Goal: Task Accomplishment & Management: Complete application form

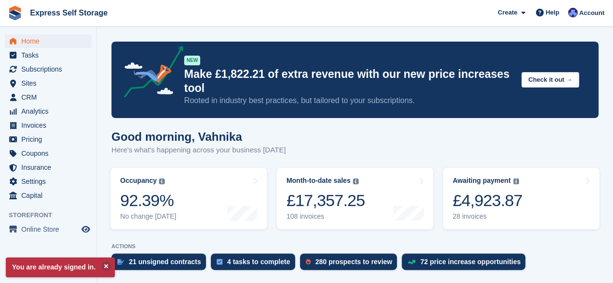
scroll to position [84, 0]
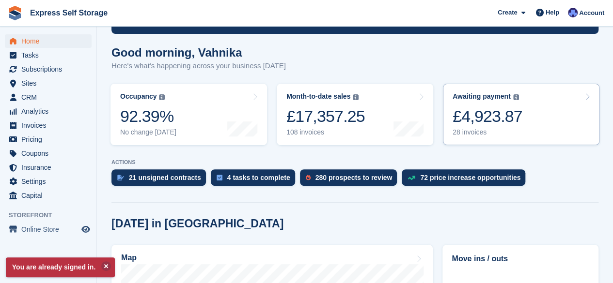
click at [478, 109] on div "£4,923.87" at bounding box center [487, 117] width 70 height 20
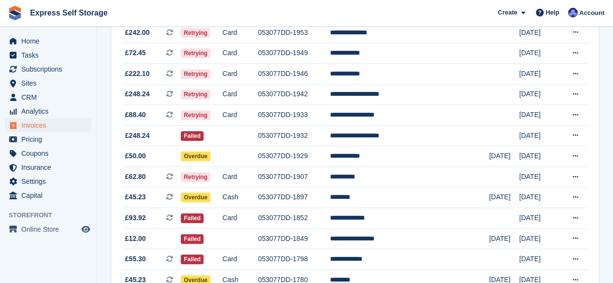
scroll to position [192, 0]
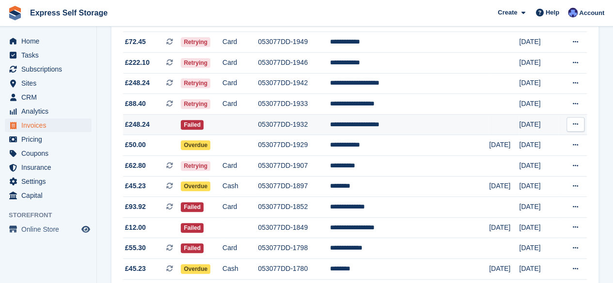
click at [330, 123] on td "053077DD-1932" at bounding box center [294, 124] width 72 height 21
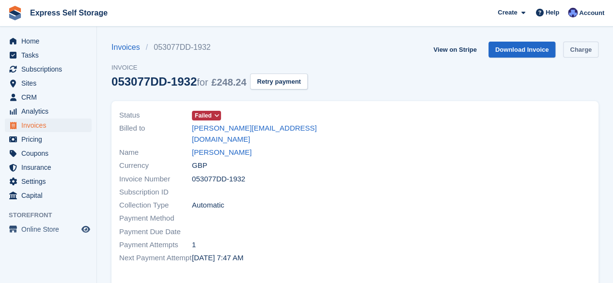
click at [590, 45] on link "Charge" at bounding box center [580, 50] width 35 height 16
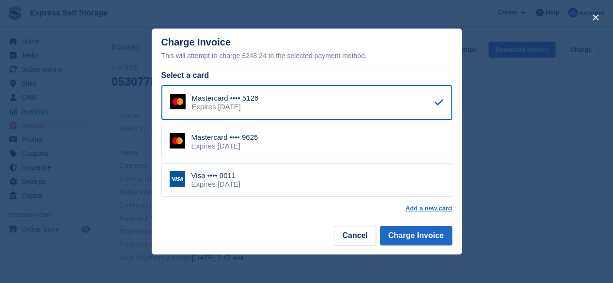
click at [368, 186] on div "Visa •••• 0011 Expires December 2031" at bounding box center [306, 180] width 291 height 34
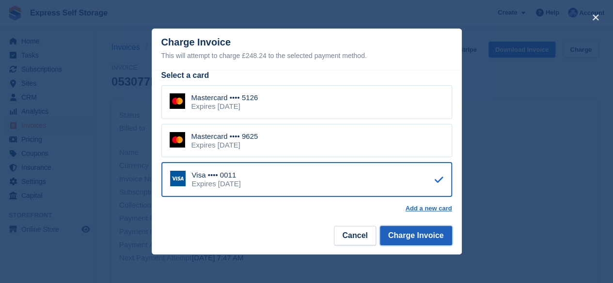
click at [408, 240] on button "Charge Invoice" at bounding box center [416, 235] width 72 height 19
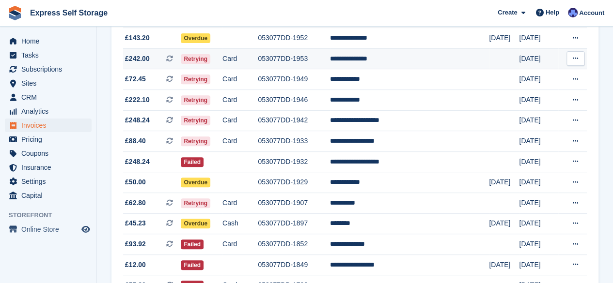
scroll to position [156, 0]
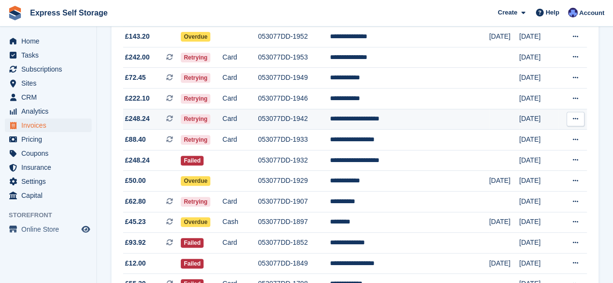
click at [258, 120] on td "Card" at bounding box center [239, 119] width 35 height 21
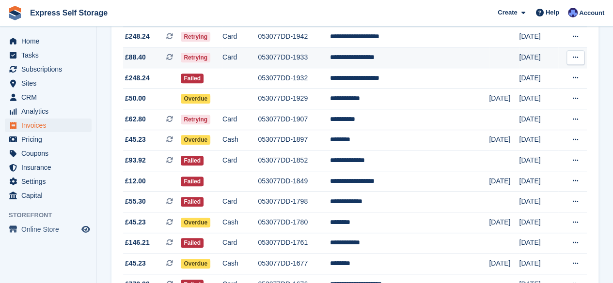
scroll to position [240, 0]
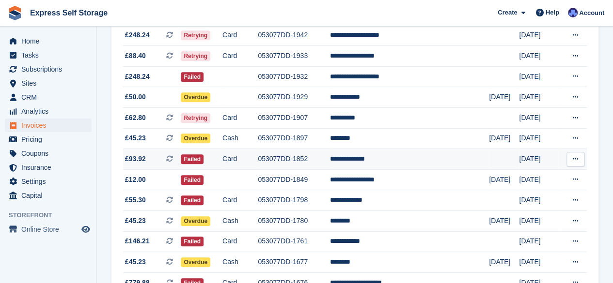
click at [258, 157] on td "Card" at bounding box center [239, 159] width 35 height 21
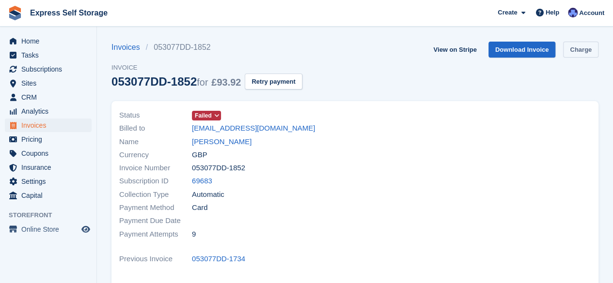
click at [579, 43] on link "Charge" at bounding box center [580, 50] width 35 height 16
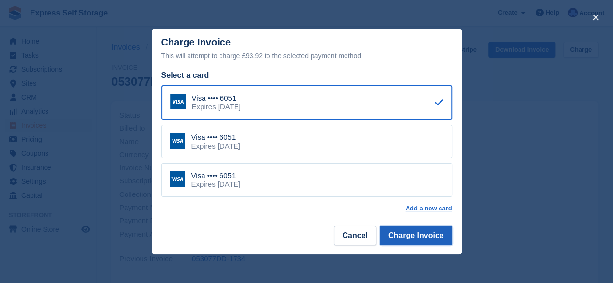
click at [403, 241] on button "Charge Invoice" at bounding box center [416, 235] width 72 height 19
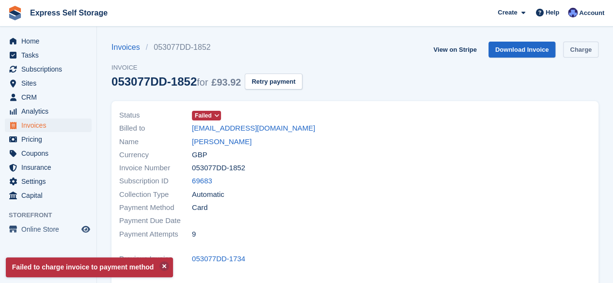
click at [570, 48] on link "Charge" at bounding box center [580, 50] width 35 height 16
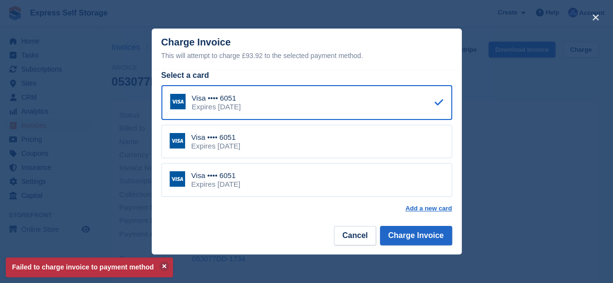
click at [314, 176] on div "Visa •••• 6051 Expires December 2031" at bounding box center [306, 180] width 291 height 34
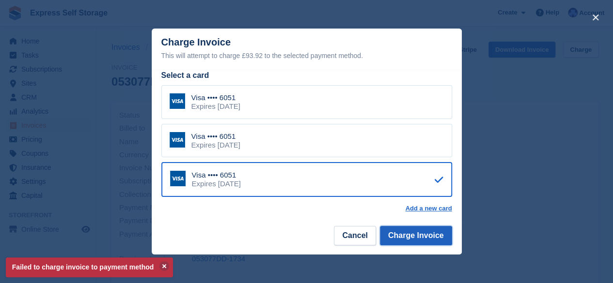
click at [435, 240] on button "Charge Invoice" at bounding box center [416, 235] width 72 height 19
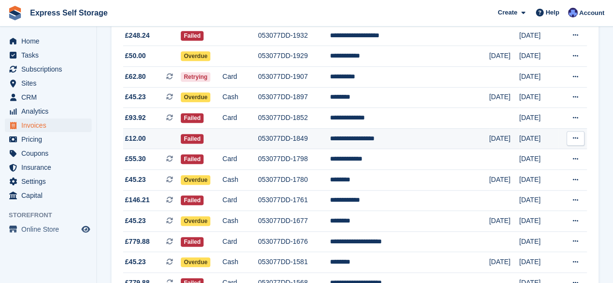
scroll to position [283, 0]
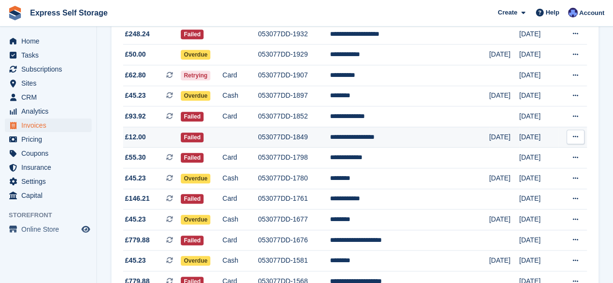
click at [257, 139] on td at bounding box center [239, 137] width 35 height 21
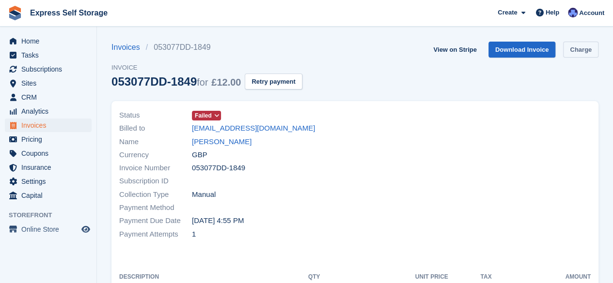
click at [576, 53] on link "Charge" at bounding box center [580, 50] width 35 height 16
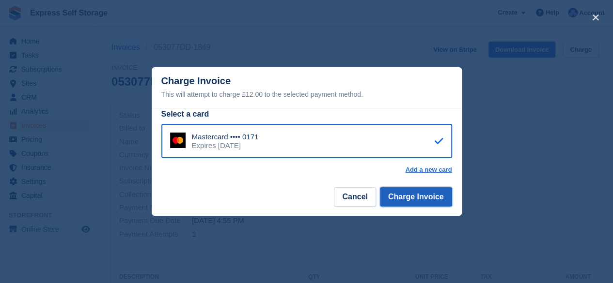
click at [392, 201] on button "Charge Invoice" at bounding box center [416, 196] width 72 height 19
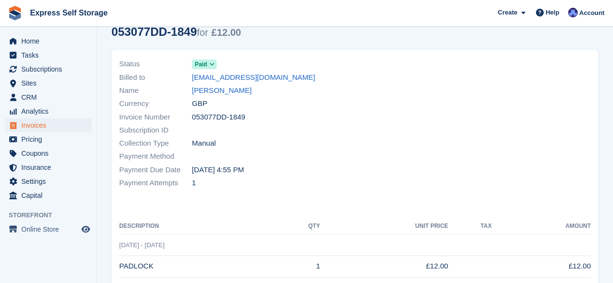
scroll to position [45, 0]
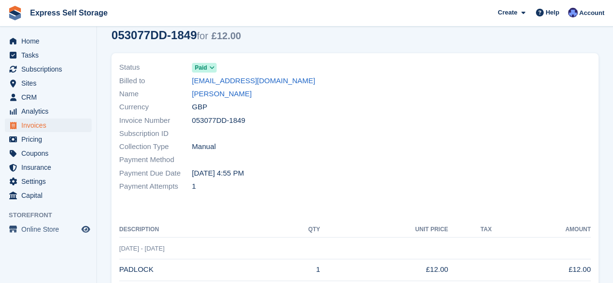
drag, startPoint x: 187, startPoint y: 91, endPoint x: 257, endPoint y: 96, distance: 70.0
click at [257, 96] on div "Name Paktin Neamatullah" at bounding box center [234, 94] width 230 height 13
copy div "Paktin Neamatullah"
click at [39, 45] on span "Home" at bounding box center [50, 41] width 58 height 14
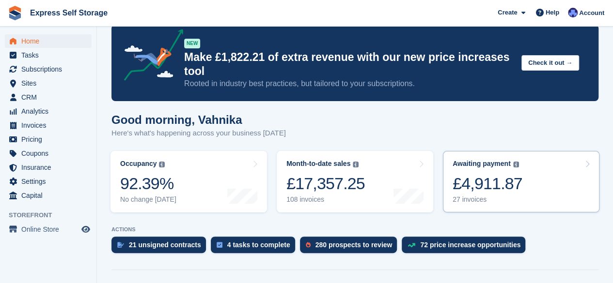
scroll to position [15, 0]
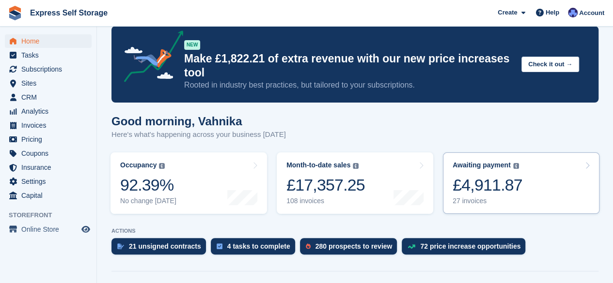
click at [496, 161] on div "Awaiting payment" at bounding box center [481, 165] width 58 height 8
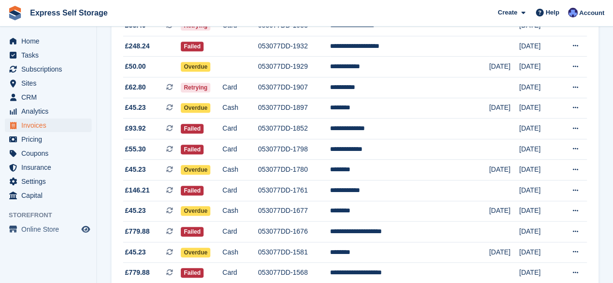
scroll to position [271, 0]
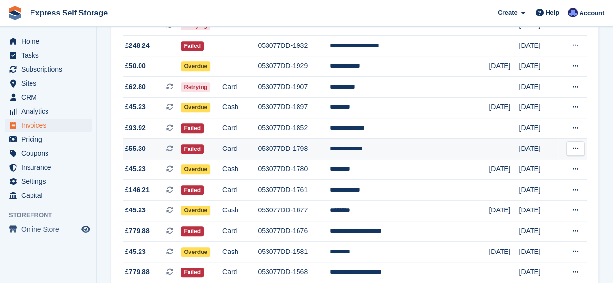
click at [299, 151] on td "053077DD-1798" at bounding box center [294, 149] width 72 height 21
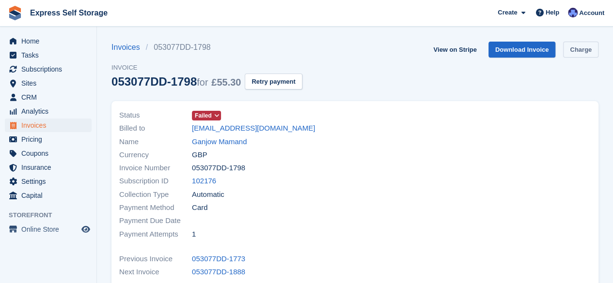
click at [575, 55] on link "Charge" at bounding box center [580, 50] width 35 height 16
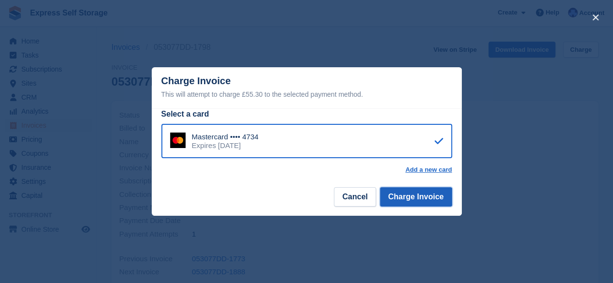
click at [418, 197] on button "Charge Invoice" at bounding box center [416, 196] width 72 height 19
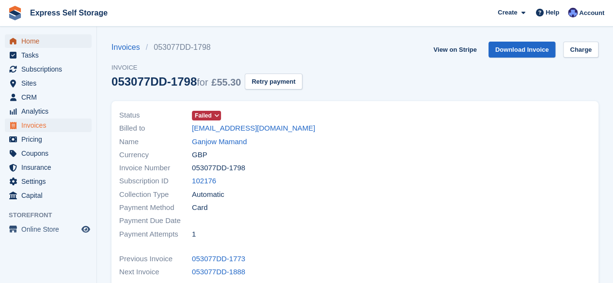
click at [45, 44] on span "Home" at bounding box center [50, 41] width 58 height 14
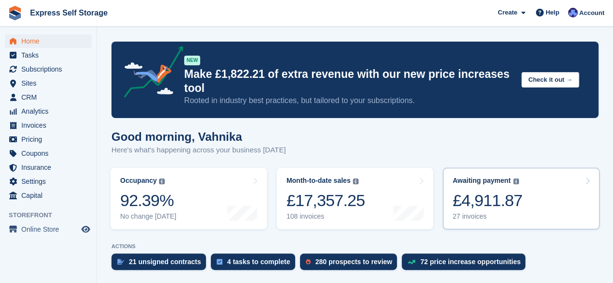
click at [489, 194] on div "£4,911.87" at bounding box center [487, 201] width 70 height 20
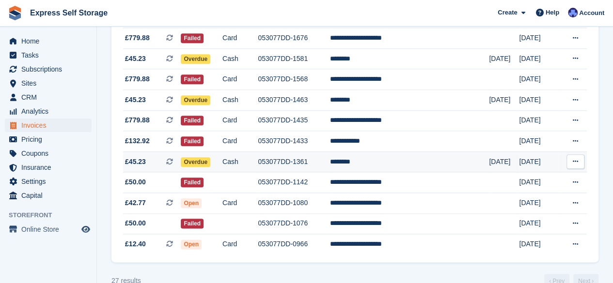
scroll to position [464, 0]
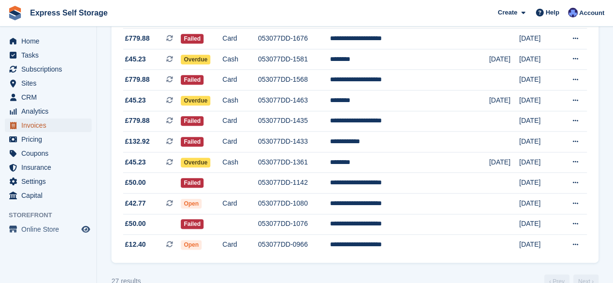
click at [33, 129] on span "Invoices" at bounding box center [50, 126] width 58 height 14
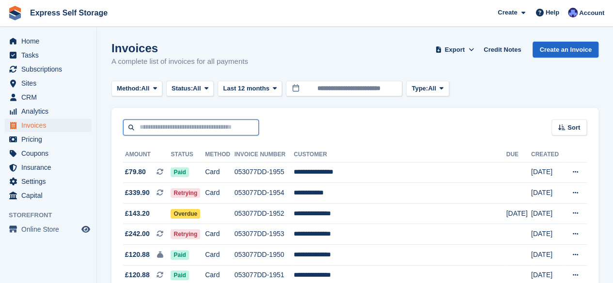
click at [162, 130] on input "text" at bounding box center [191, 128] width 136 height 16
type input "*****"
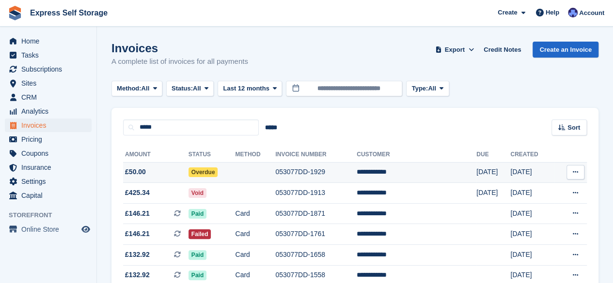
click at [275, 172] on td at bounding box center [255, 172] width 40 height 21
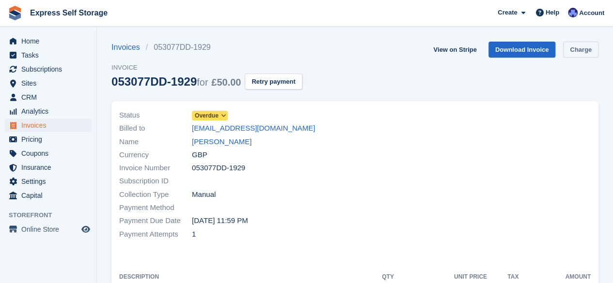
click at [588, 44] on link "Charge" at bounding box center [580, 50] width 35 height 16
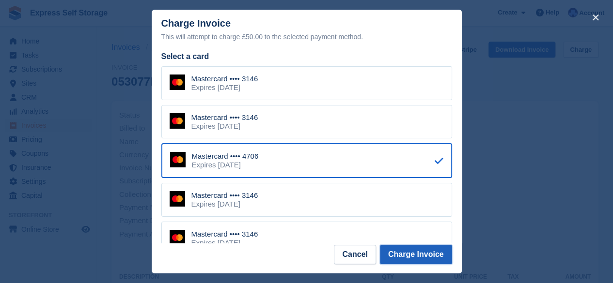
click at [406, 259] on button "Charge Invoice" at bounding box center [416, 254] width 72 height 19
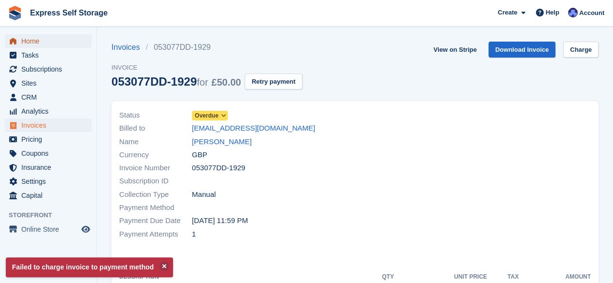
click at [46, 41] on span "Home" at bounding box center [50, 41] width 58 height 14
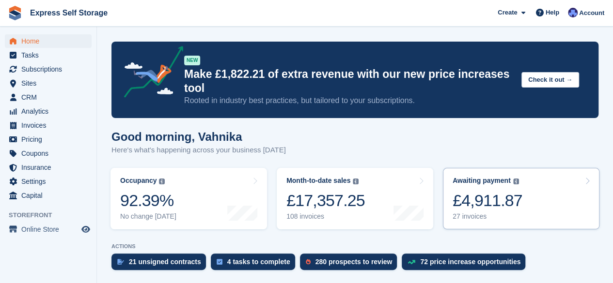
click at [505, 191] on div "£4,911.87" at bounding box center [487, 201] width 70 height 20
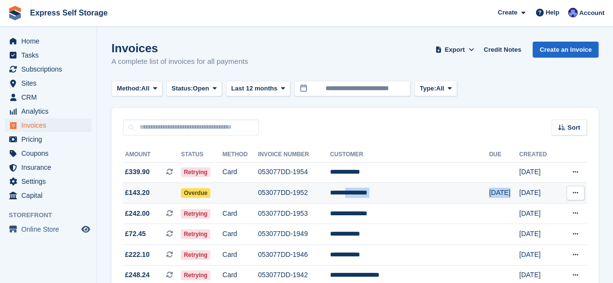
drag, startPoint x: 0, startPoint y: 0, endPoint x: 381, endPoint y: 192, distance: 426.9
click at [381, 192] on tr "**********" at bounding box center [355, 193] width 464 height 21
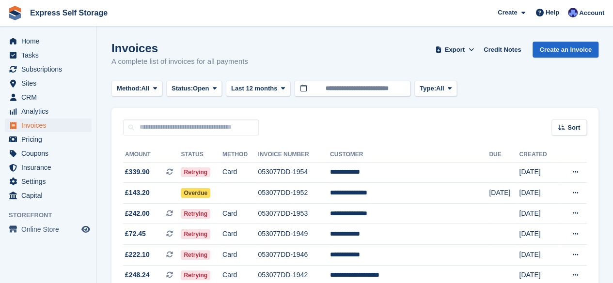
click at [404, 134] on div "Sort Sort by Date created Created (oldest first) Created (newest first)" at bounding box center [354, 122] width 487 height 28
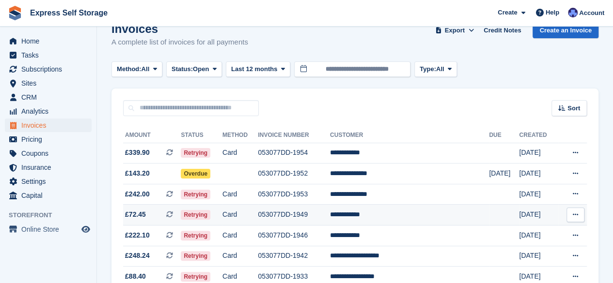
scroll to position [19, 0]
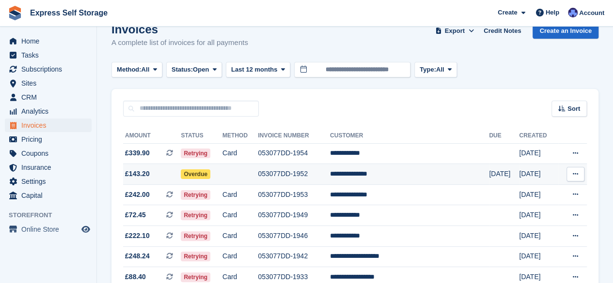
click at [258, 176] on td at bounding box center [239, 174] width 35 height 21
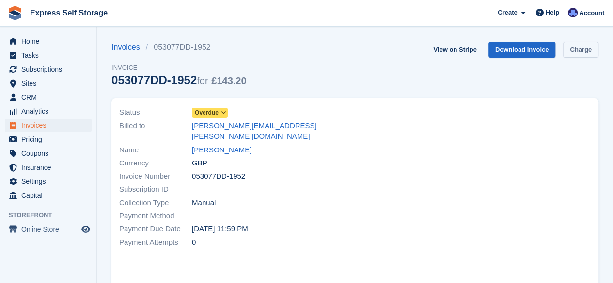
click at [586, 49] on link "Charge" at bounding box center [580, 50] width 35 height 16
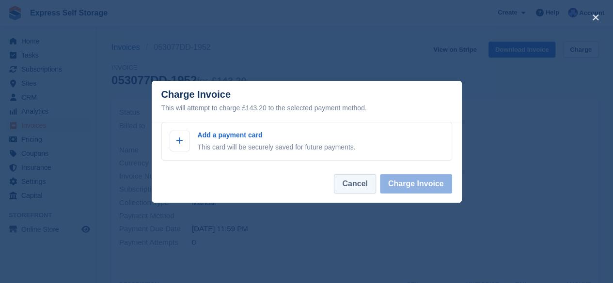
click at [346, 189] on button "Cancel" at bounding box center [355, 183] width 42 height 19
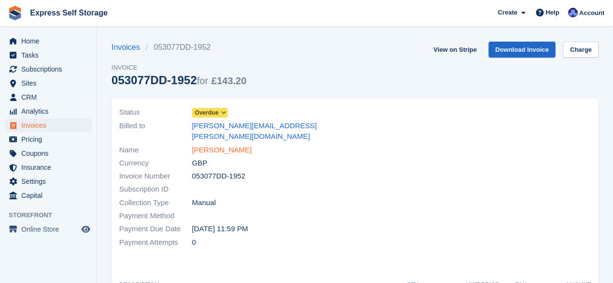
click at [230, 145] on link "[PERSON_NAME]" at bounding box center [222, 150] width 60 height 11
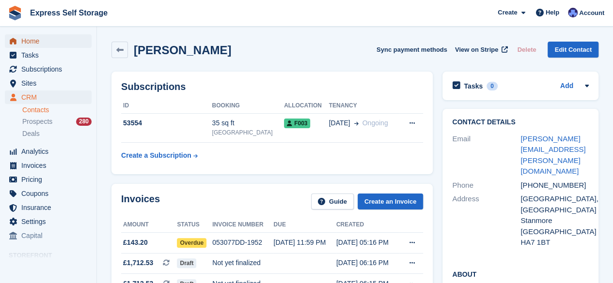
click at [69, 41] on span "Home" at bounding box center [50, 41] width 58 height 14
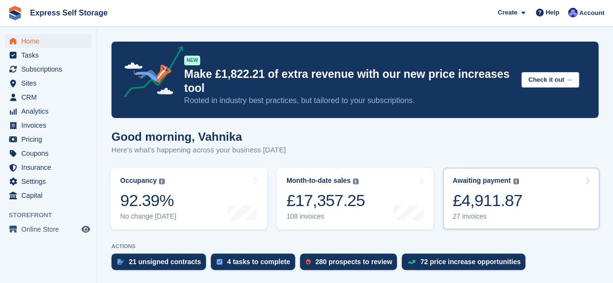
click at [527, 196] on link "Awaiting payment The total outstanding balance on all open invoices. £4,911.87 …" at bounding box center [521, 199] width 156 height 62
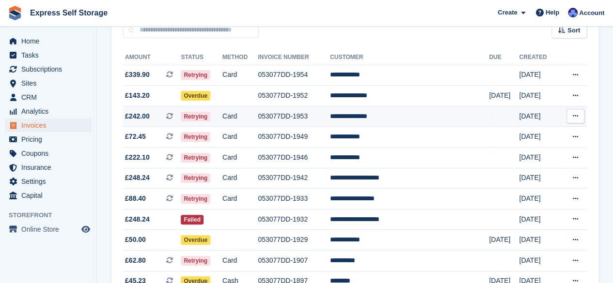
scroll to position [122, 0]
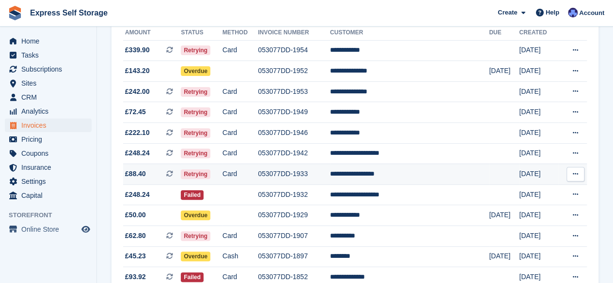
click at [258, 180] on td "Card" at bounding box center [239, 174] width 35 height 21
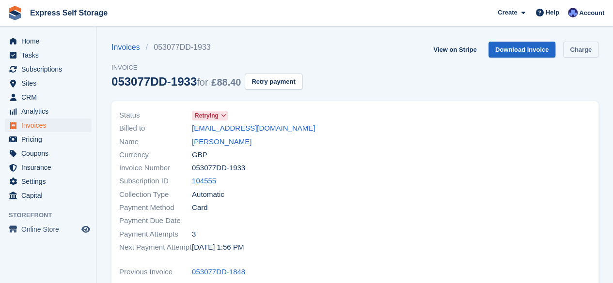
click at [597, 52] on link "Charge" at bounding box center [580, 50] width 35 height 16
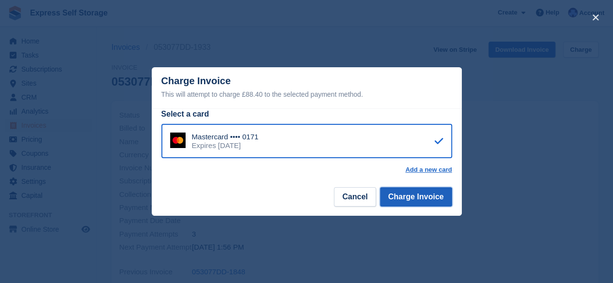
click at [428, 204] on button "Charge Invoice" at bounding box center [416, 196] width 72 height 19
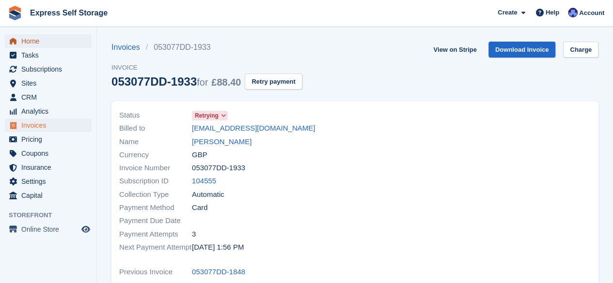
click at [60, 46] on span "Home" at bounding box center [50, 41] width 58 height 14
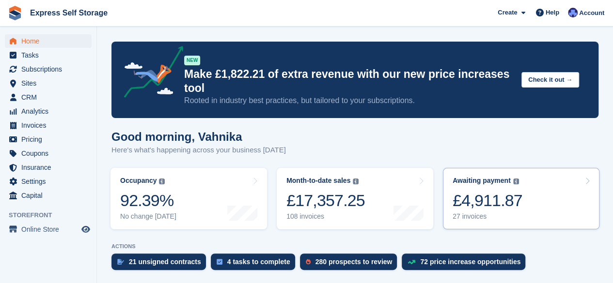
click at [496, 177] on div "Awaiting payment The total outstanding balance on all open invoices. £4,911.87 …" at bounding box center [487, 199] width 70 height 44
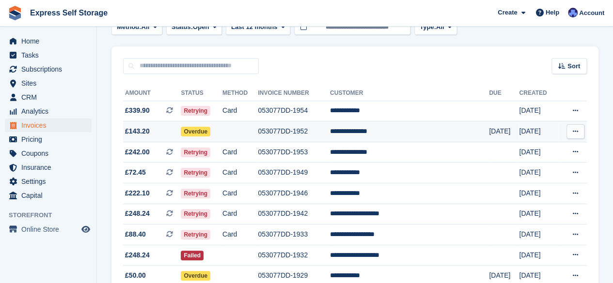
scroll to position [63, 0]
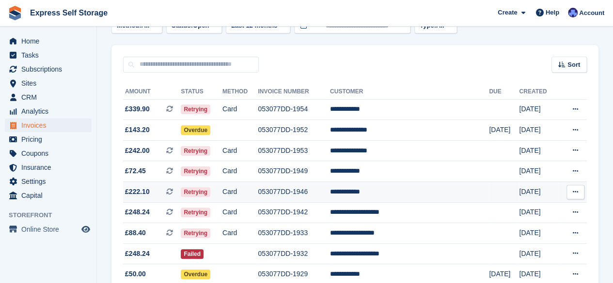
click at [385, 193] on td "**********" at bounding box center [409, 192] width 159 height 21
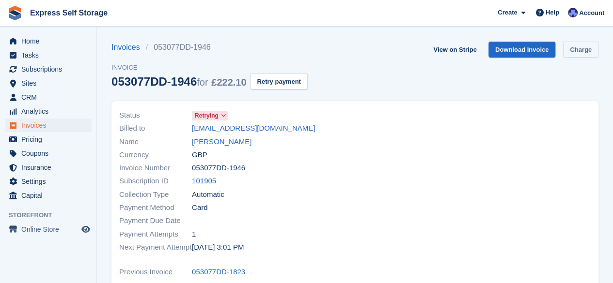
click at [576, 54] on link "Charge" at bounding box center [580, 50] width 35 height 16
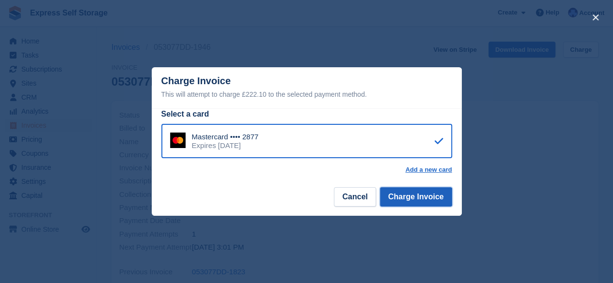
click at [421, 196] on button "Charge Invoice" at bounding box center [416, 196] width 72 height 19
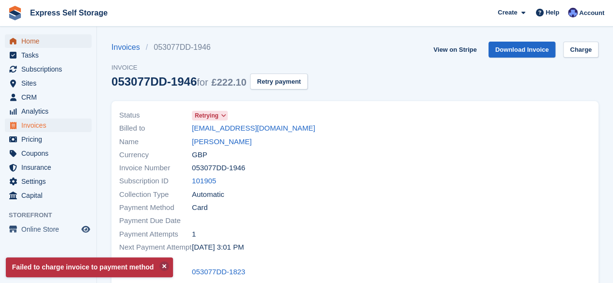
click at [56, 39] on span "Home" at bounding box center [50, 41] width 58 height 14
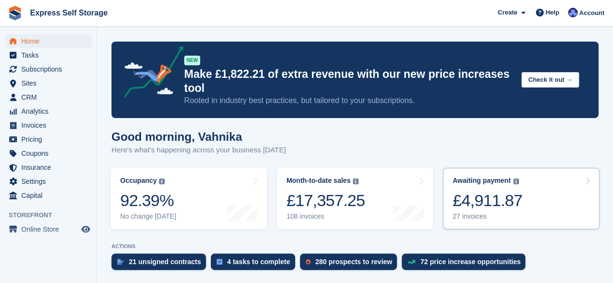
click at [519, 179] on link "Awaiting payment The total outstanding balance on all open invoices. £4,911.87 …" at bounding box center [521, 199] width 156 height 62
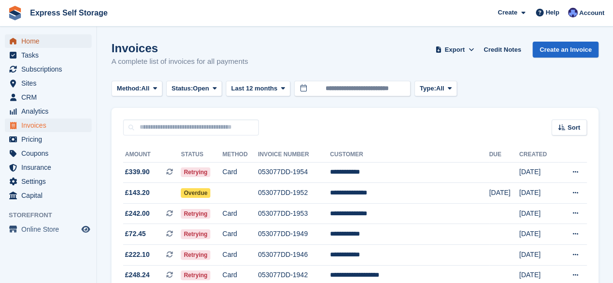
click at [32, 36] on span "Home" at bounding box center [50, 41] width 58 height 14
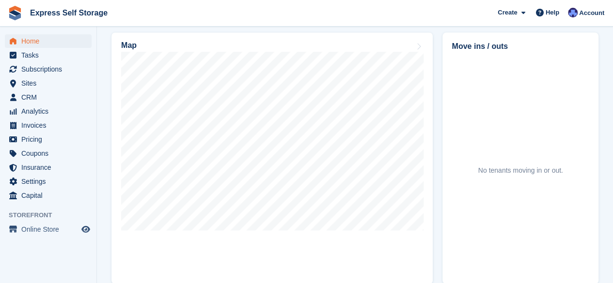
scroll to position [297, 0]
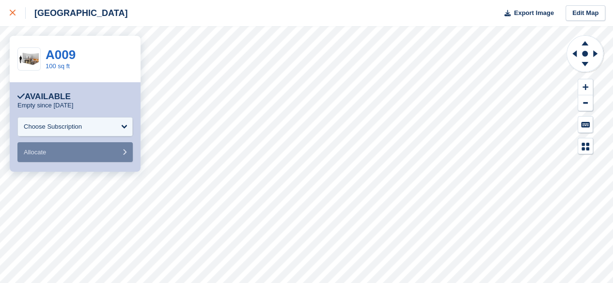
click at [10, 19] on link at bounding box center [13, 13] width 26 height 26
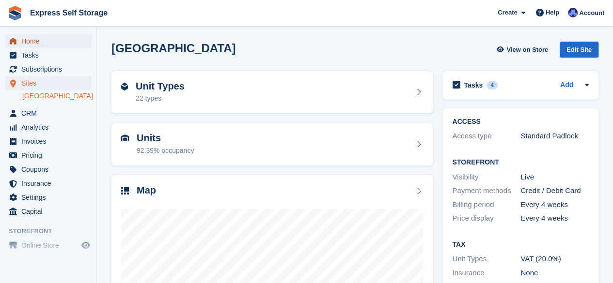
click at [62, 40] on span "Home" at bounding box center [50, 41] width 58 height 14
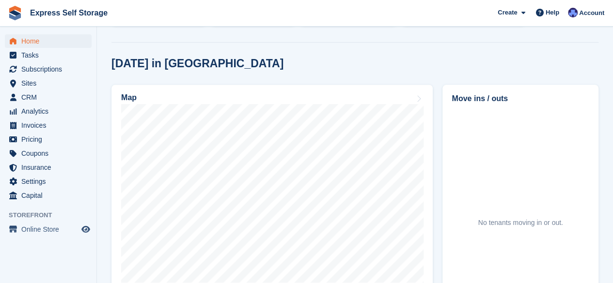
scroll to position [253, 0]
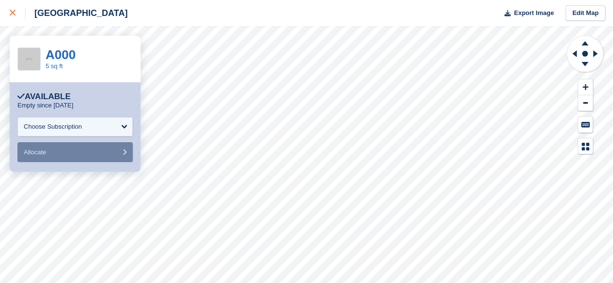
click at [14, 11] on icon at bounding box center [13, 13] width 6 height 6
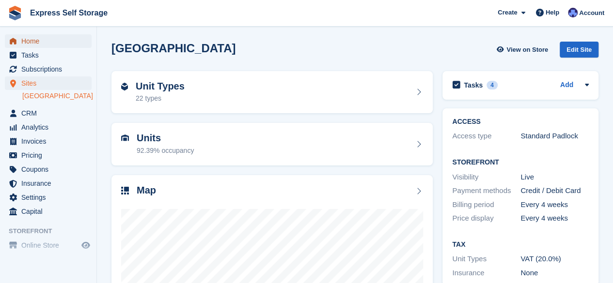
click at [70, 36] on span "Home" at bounding box center [50, 41] width 58 height 14
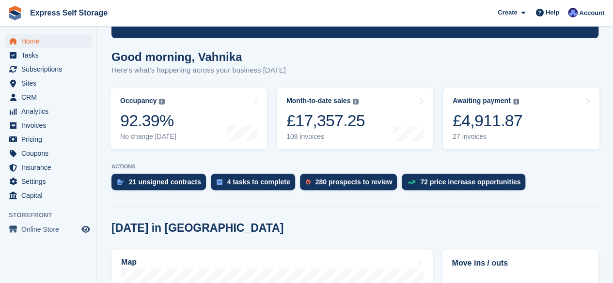
scroll to position [67, 0]
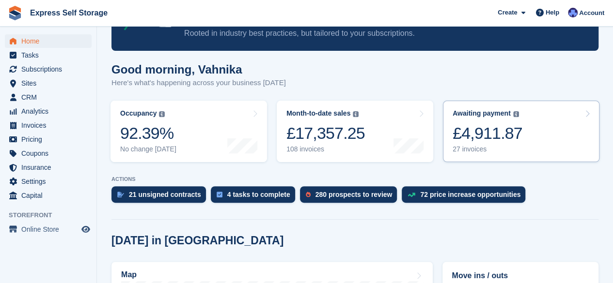
click at [502, 124] on div "£4,911.87" at bounding box center [487, 134] width 70 height 20
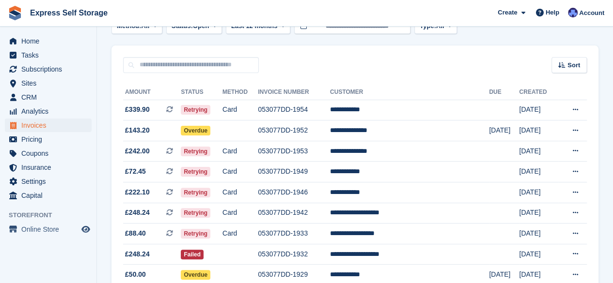
scroll to position [63, 0]
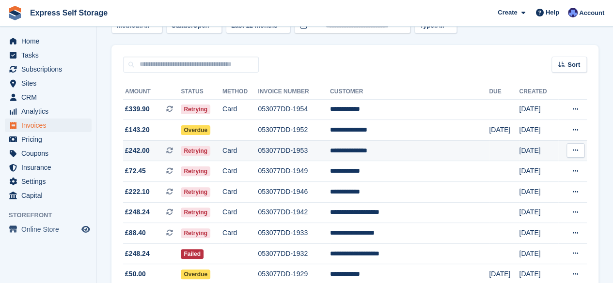
click at [436, 157] on td "**********" at bounding box center [409, 150] width 159 height 21
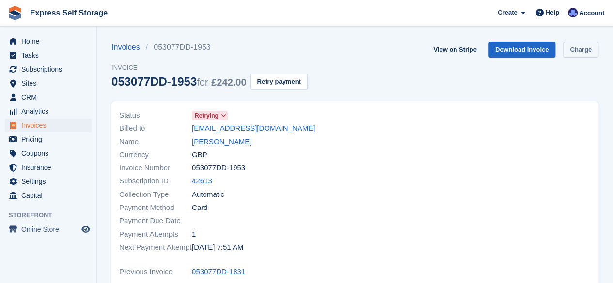
click at [572, 54] on link "Charge" at bounding box center [580, 50] width 35 height 16
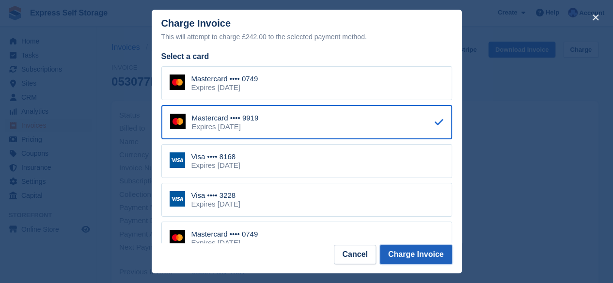
click at [406, 258] on button "Charge Invoice" at bounding box center [416, 254] width 72 height 19
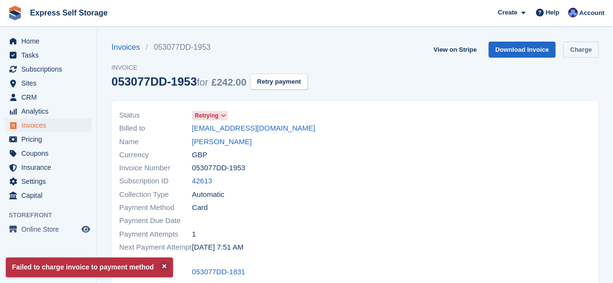
click at [587, 55] on link "Charge" at bounding box center [580, 50] width 35 height 16
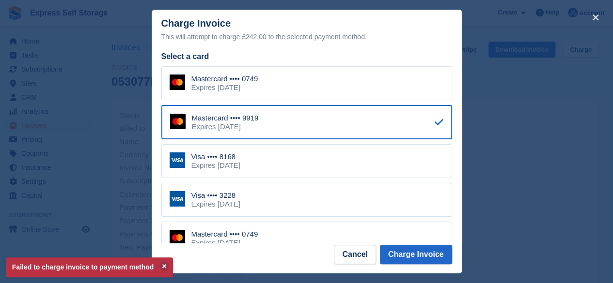
click at [312, 162] on div "Visa •••• 8168 Expires May 2028" at bounding box center [306, 161] width 291 height 34
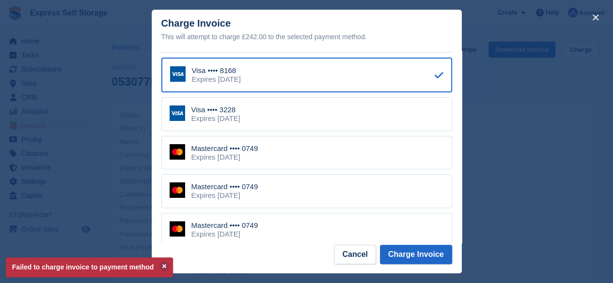
scroll to position [86, 0]
click at [420, 258] on button "Charge Invoice" at bounding box center [416, 254] width 72 height 19
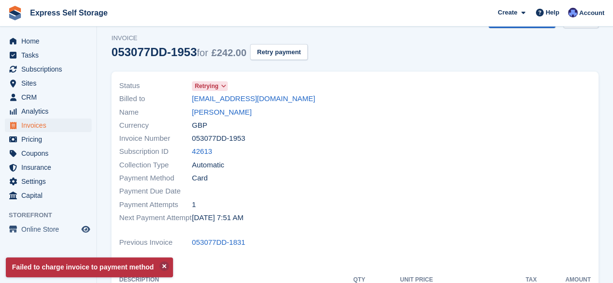
scroll to position [0, 0]
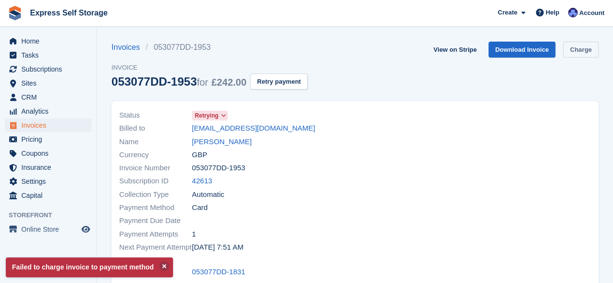
click at [573, 54] on link "Charge" at bounding box center [580, 50] width 35 height 16
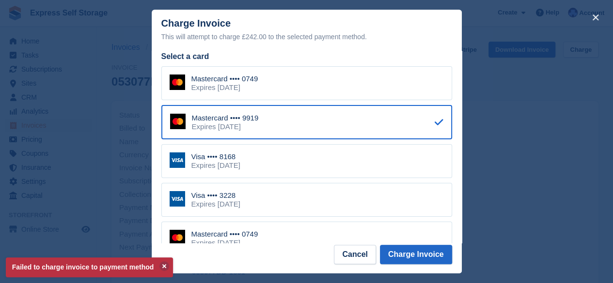
click at [364, 164] on div "Visa •••• 8168 Expires May 2028" at bounding box center [306, 161] width 291 height 34
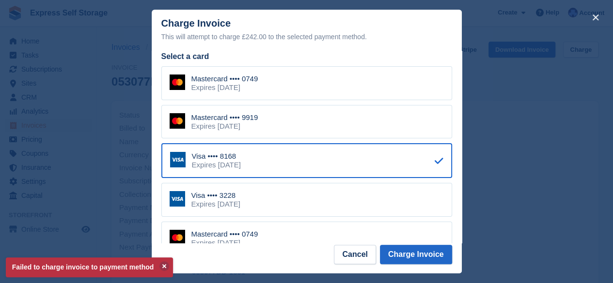
click at [347, 192] on div "Visa •••• 3228 Expires March 2027" at bounding box center [306, 200] width 291 height 34
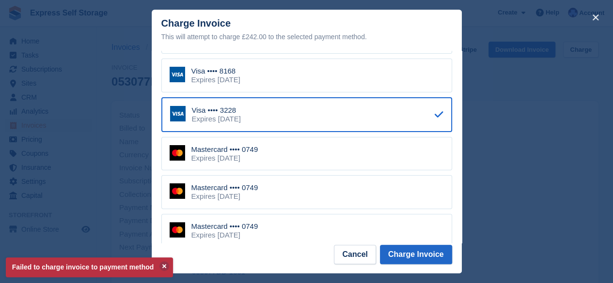
scroll to position [89, 0]
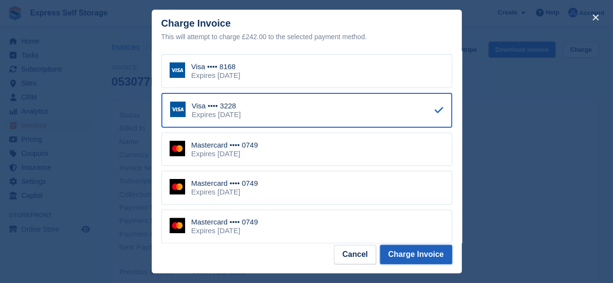
click at [416, 255] on button "Charge Invoice" at bounding box center [416, 254] width 72 height 19
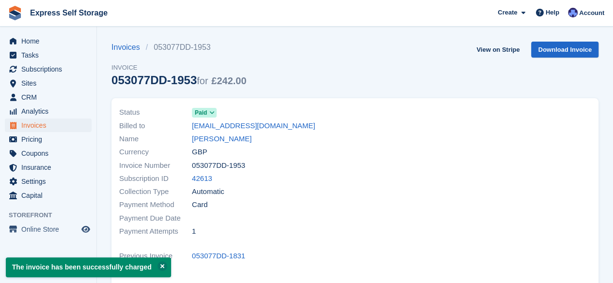
drag, startPoint x: 191, startPoint y: 141, endPoint x: 243, endPoint y: 141, distance: 52.3
click at [243, 141] on div "Name Charlotte Adjei" at bounding box center [234, 139] width 230 height 13
copy div "Charlotte Adjei"
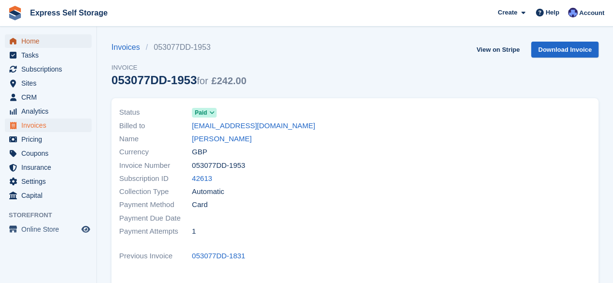
click at [69, 44] on span "Home" at bounding box center [50, 41] width 58 height 14
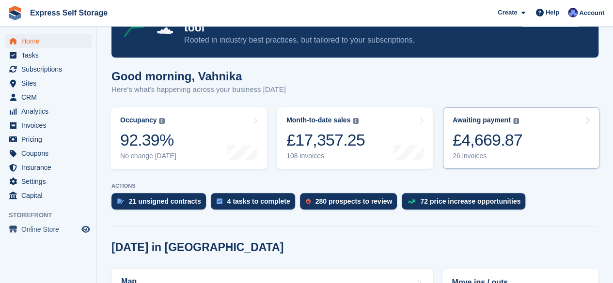
scroll to position [71, 0]
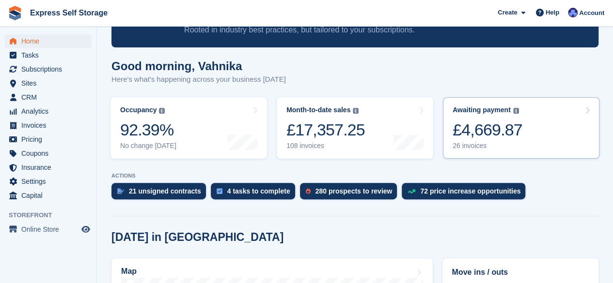
click at [498, 106] on div "Awaiting payment The total outstanding balance on all open invoices. £4,669.87 …" at bounding box center [487, 128] width 70 height 44
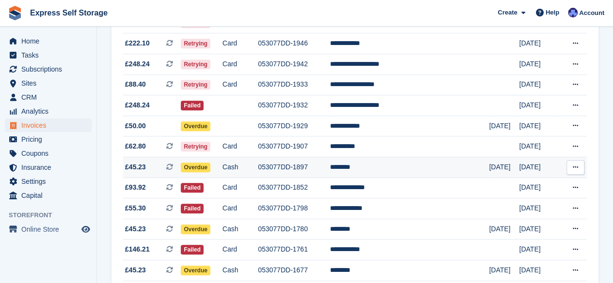
scroll to position [192, 0]
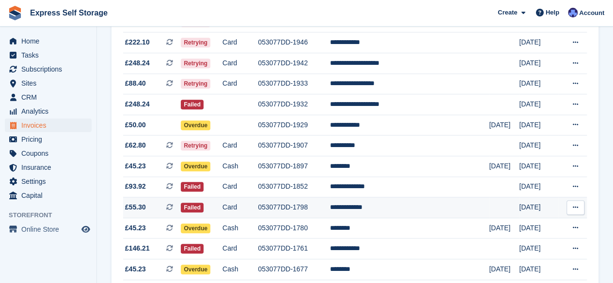
click at [450, 209] on td "**********" at bounding box center [409, 208] width 159 height 21
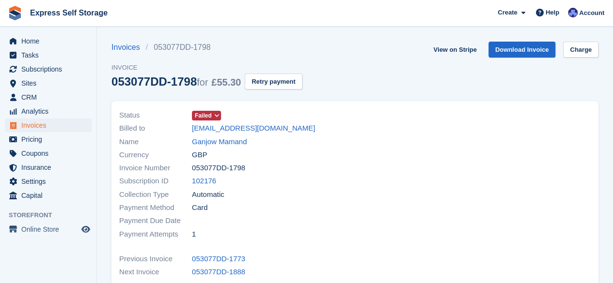
click at [581, 48] on link "Charge" at bounding box center [580, 50] width 35 height 16
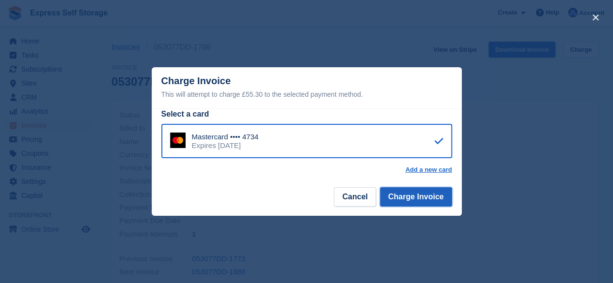
click at [421, 194] on button "Charge Invoice" at bounding box center [416, 196] width 72 height 19
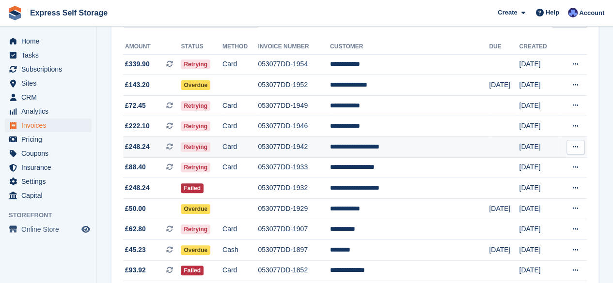
scroll to position [108, 0]
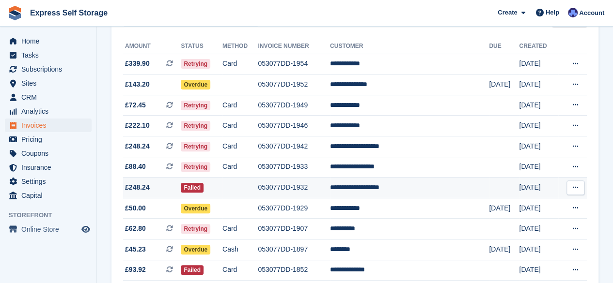
click at [442, 196] on td "**********" at bounding box center [409, 188] width 159 height 21
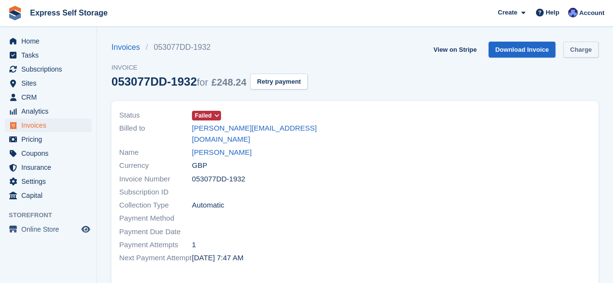
drag, startPoint x: 581, startPoint y: 61, endPoint x: 580, endPoint y: 50, distance: 10.2
click at [580, 50] on div "View on Stripe Download Invoice Charge" at bounding box center [513, 52] width 169 height 20
click at [580, 50] on link "Charge" at bounding box center [580, 50] width 35 height 16
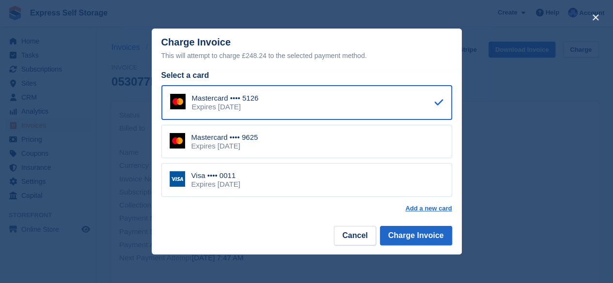
click at [356, 179] on div "Visa •••• 0011 Expires [DATE]" at bounding box center [306, 180] width 291 height 34
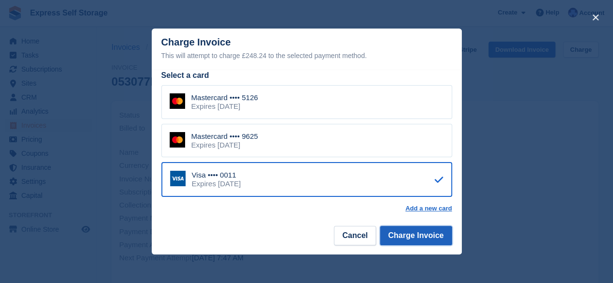
click at [401, 236] on button "Charge Invoice" at bounding box center [416, 235] width 72 height 19
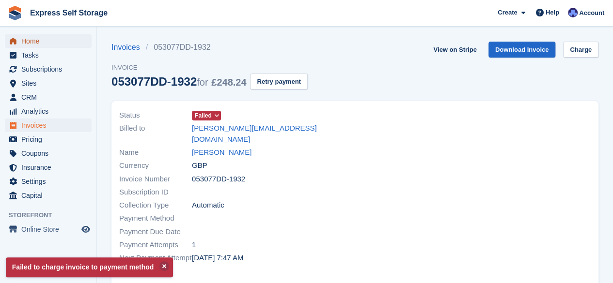
click at [62, 44] on span "Home" at bounding box center [50, 41] width 58 height 14
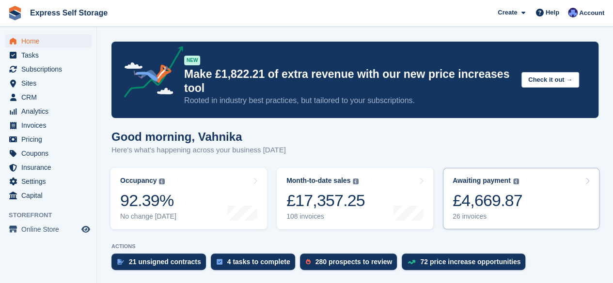
click at [510, 191] on div "£4,669.87" at bounding box center [487, 201] width 70 height 20
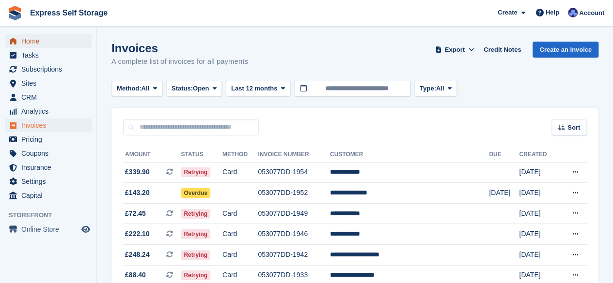
click at [81, 35] on link "Home" at bounding box center [48, 41] width 87 height 14
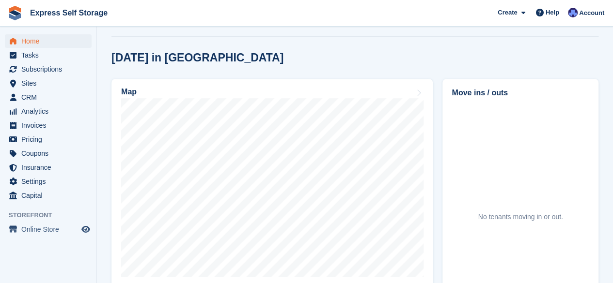
scroll to position [251, 0]
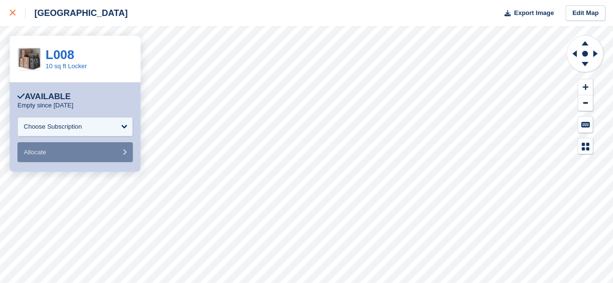
click at [16, 12] on div at bounding box center [18, 13] width 16 height 12
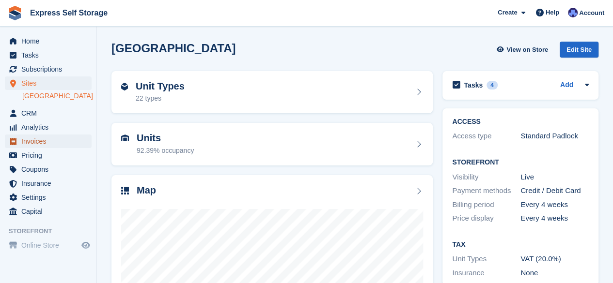
click at [46, 144] on span "Invoices" at bounding box center [50, 142] width 58 height 14
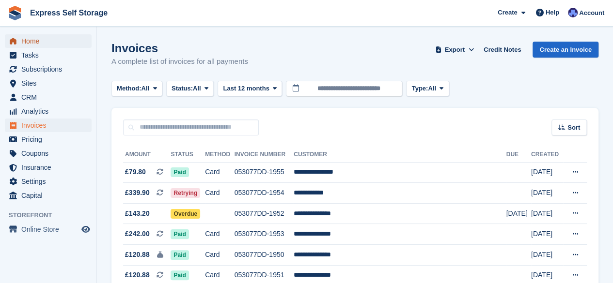
click at [59, 44] on span "Home" at bounding box center [50, 41] width 58 height 14
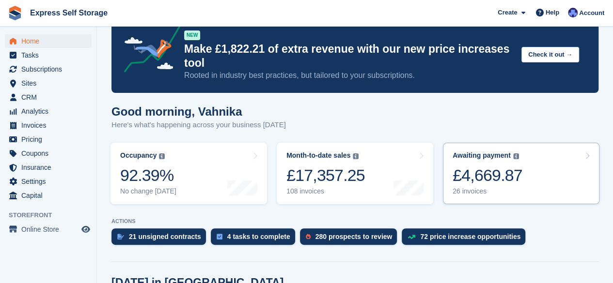
scroll to position [24, 0]
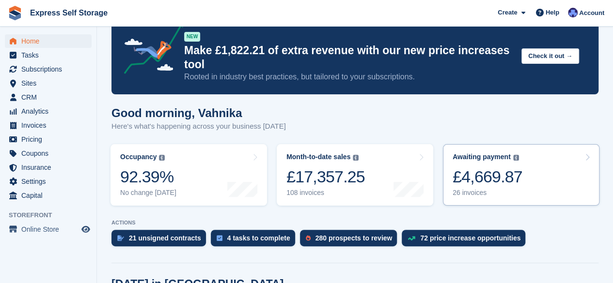
click at [527, 157] on link "Awaiting payment The total outstanding balance on all open invoices. £4,669.87 …" at bounding box center [521, 175] width 156 height 62
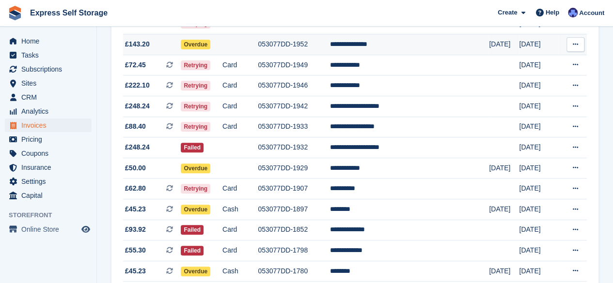
scroll to position [73, 0]
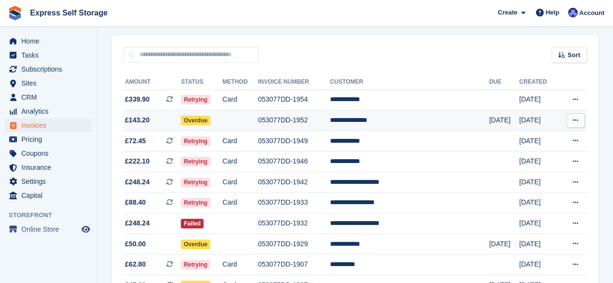
click at [363, 120] on td "**********" at bounding box center [409, 120] width 159 height 21
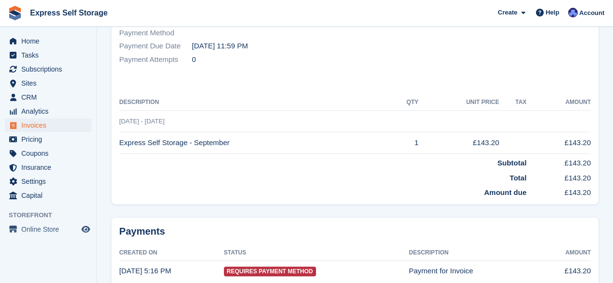
scroll to position [216, 0]
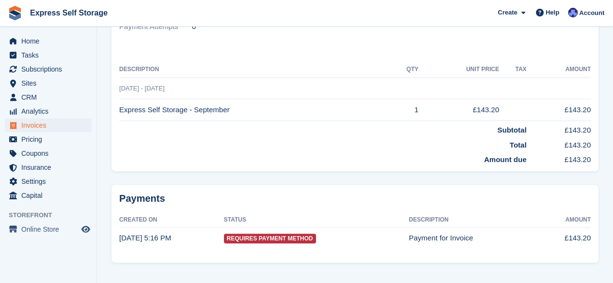
drag, startPoint x: 121, startPoint y: 100, endPoint x: 244, endPoint y: 100, distance: 123.5
click at [244, 100] on td "Express Self Storage - September" at bounding box center [254, 110] width 270 height 22
copy td "Express Self Storage - September"
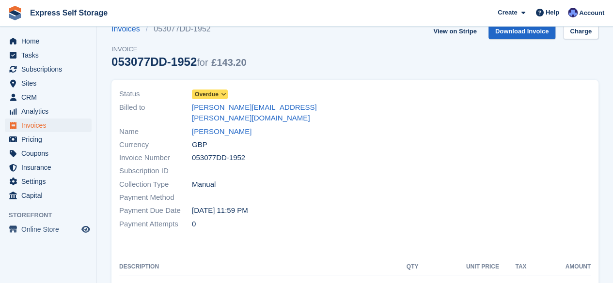
scroll to position [0, 0]
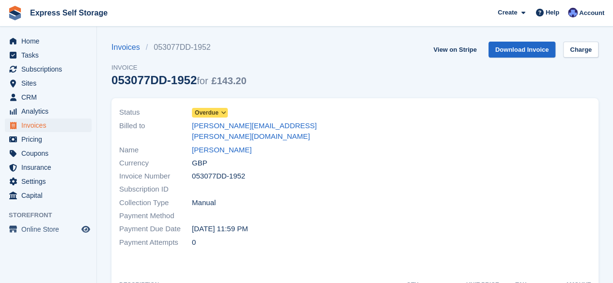
click at [224, 109] on span "Overdue" at bounding box center [210, 113] width 36 height 10
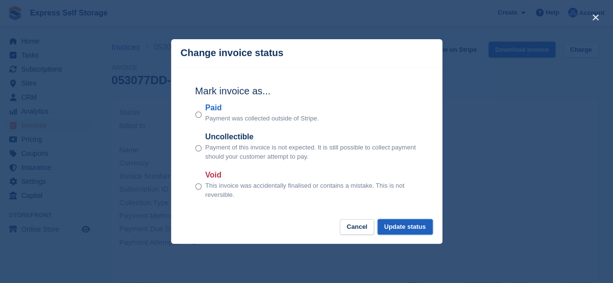
click at [394, 230] on button "Update status" at bounding box center [404, 227] width 55 height 16
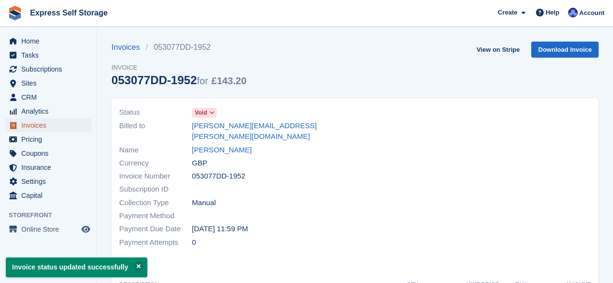
click at [48, 125] on span "Invoices" at bounding box center [50, 126] width 58 height 14
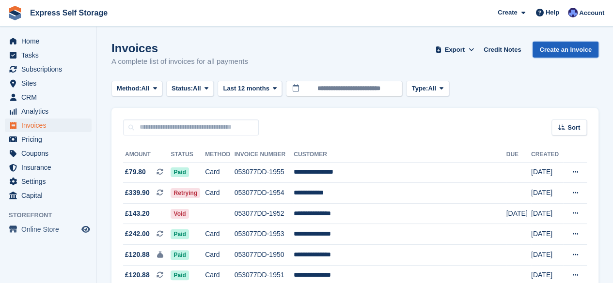
click at [559, 48] on link "Create an Invoice" at bounding box center [565, 50] width 66 height 16
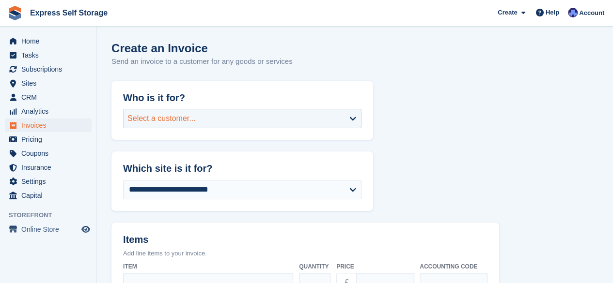
click at [255, 119] on div "Select a customer..." at bounding box center [242, 118] width 238 height 19
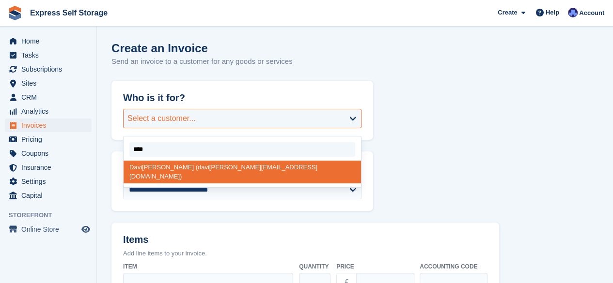
type input "*****"
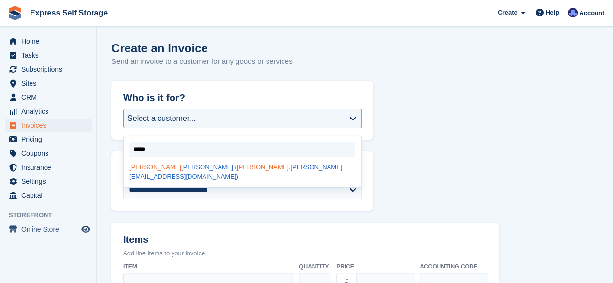
click at [231, 170] on div "David Rosenberg ( david .rosenberg@parityfx.com)" at bounding box center [242, 172] width 237 height 23
select select "*****"
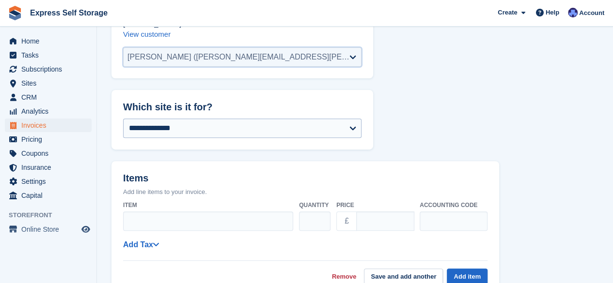
scroll to position [112, 0]
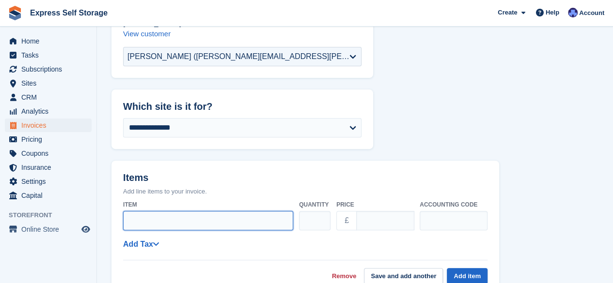
click at [186, 211] on input "Item" at bounding box center [208, 220] width 170 height 19
paste input "**********"
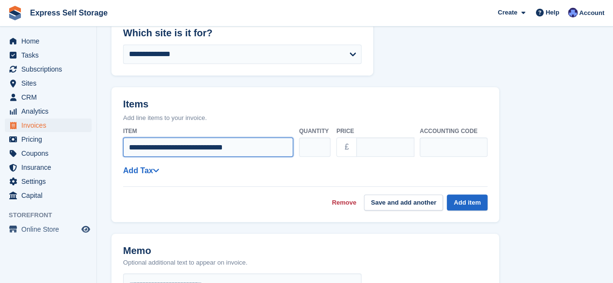
scroll to position [188, 0]
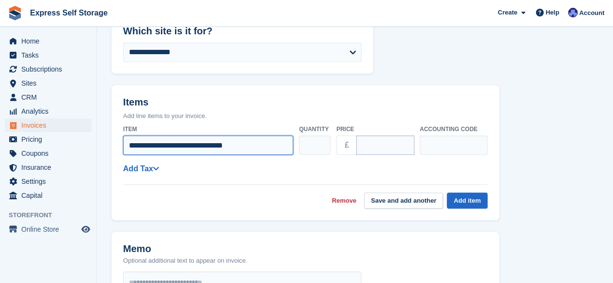
type input "**********"
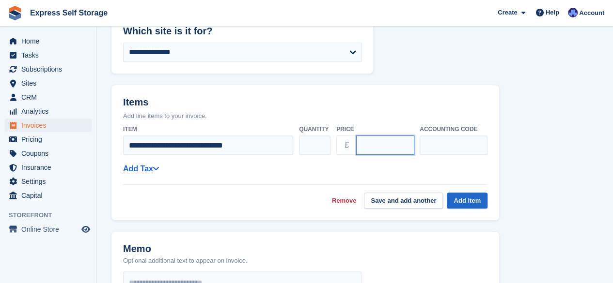
click at [379, 136] on input "****" at bounding box center [385, 145] width 58 height 19
type input "*"
type input "******"
click at [148, 165] on link "Add Tax" at bounding box center [141, 169] width 36 height 8
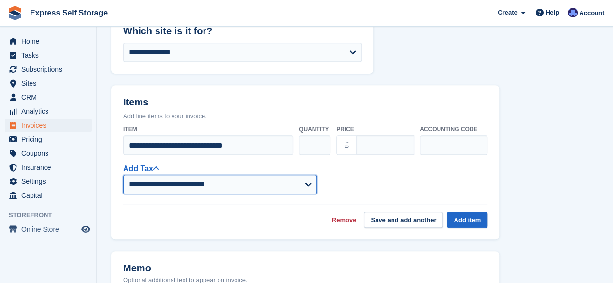
click at [184, 175] on select "**********" at bounding box center [220, 184] width 194 height 19
select select "****"
click at [123, 175] on select "**********" at bounding box center [220, 184] width 194 height 19
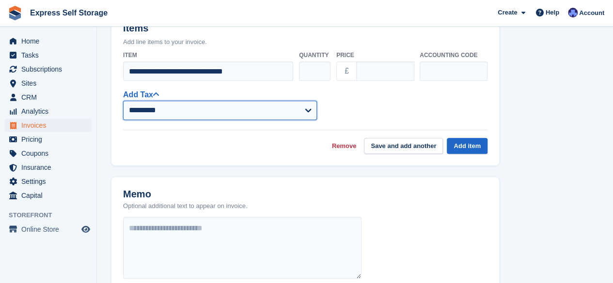
scroll to position [263, 0]
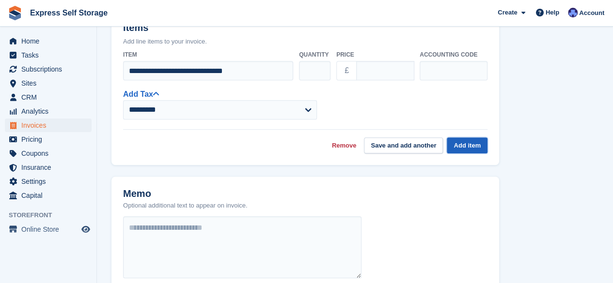
click at [462, 138] on button "Add item" at bounding box center [467, 146] width 41 height 16
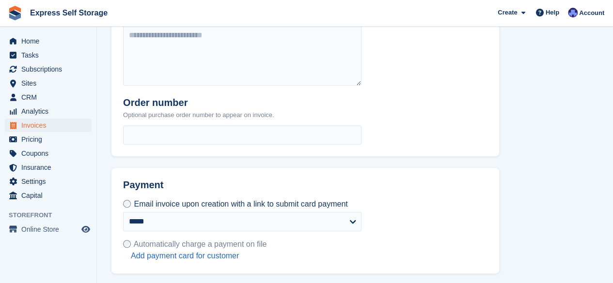
scroll to position [447, 0]
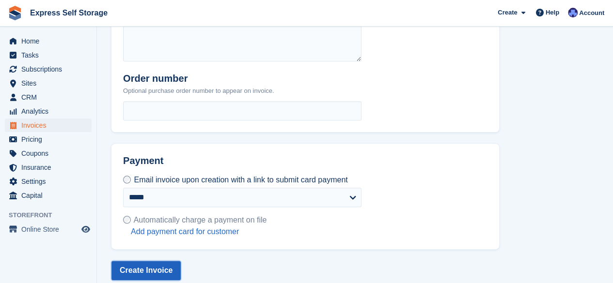
click at [130, 261] on button "Create Invoice" at bounding box center [145, 270] width 69 height 19
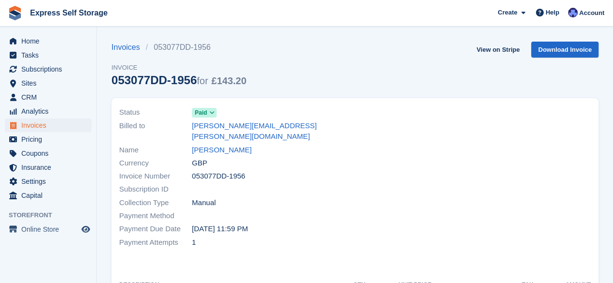
drag, startPoint x: 189, startPoint y: 139, endPoint x: 254, endPoint y: 139, distance: 65.4
click at [254, 143] on div "Name [PERSON_NAME]" at bounding box center [234, 149] width 230 height 13
copy div "[PERSON_NAME]"
click at [36, 35] on span "Home" at bounding box center [50, 41] width 58 height 14
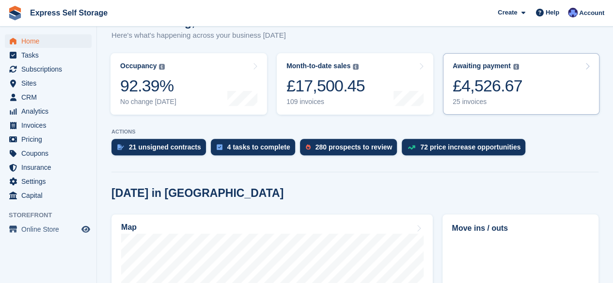
scroll to position [116, 0]
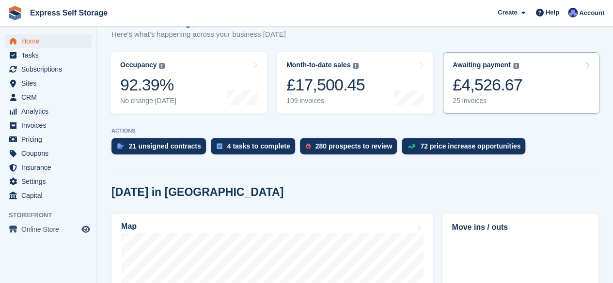
click at [513, 78] on div "£4,526.67" at bounding box center [487, 85] width 70 height 20
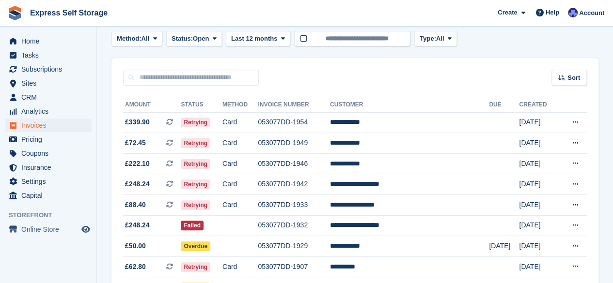
scroll to position [49, 0]
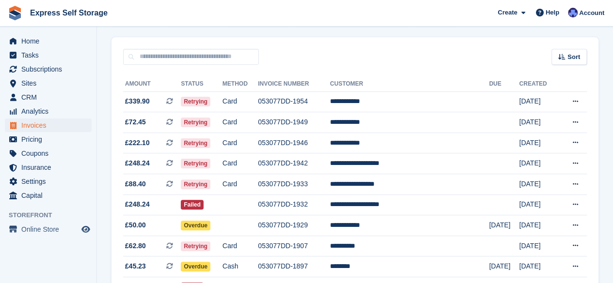
scroll to position [70, 0]
